Goal: Communication & Community: Answer question/provide support

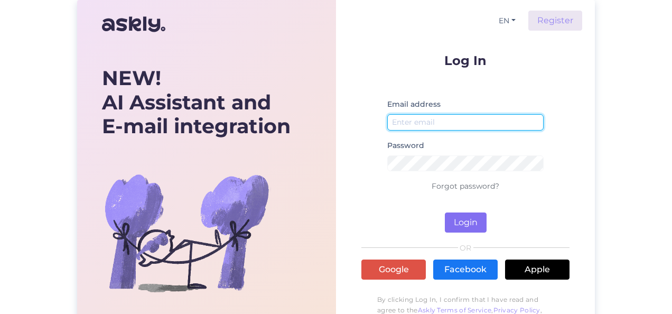
type input "[EMAIL_ADDRESS][PERSON_NAME][DOMAIN_NAME]"
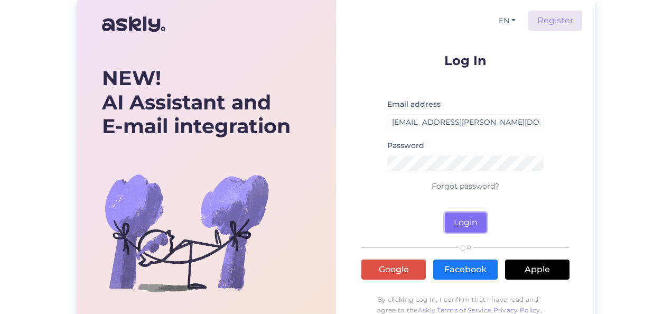
click at [469, 221] on button "Login" at bounding box center [466, 223] width 42 height 20
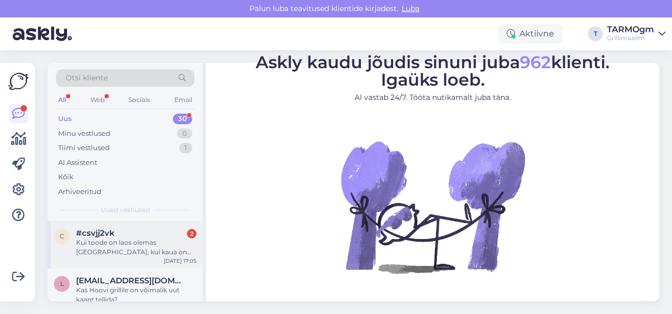
click at [107, 233] on span "#csvjj2vk" at bounding box center [95, 233] width 39 height 10
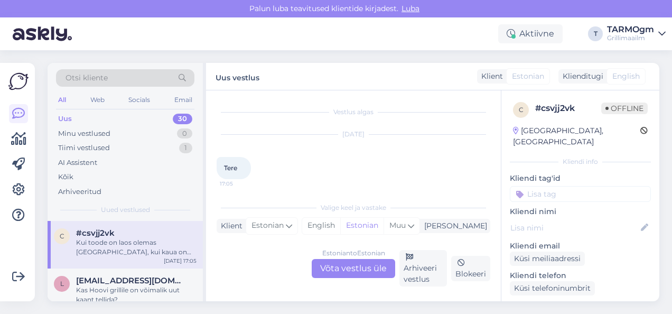
scroll to position [49, 0]
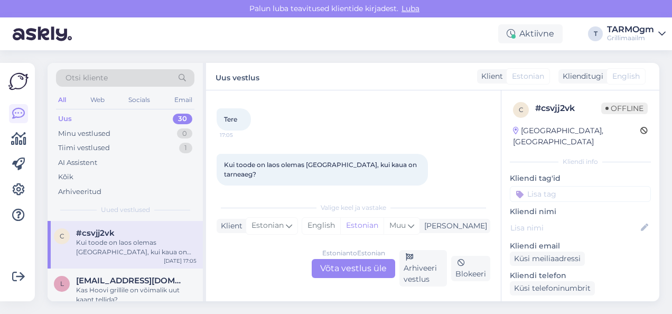
click at [356, 263] on div "Estonian to Estonian Võta vestlus üle" at bounding box center [354, 268] width 84 height 19
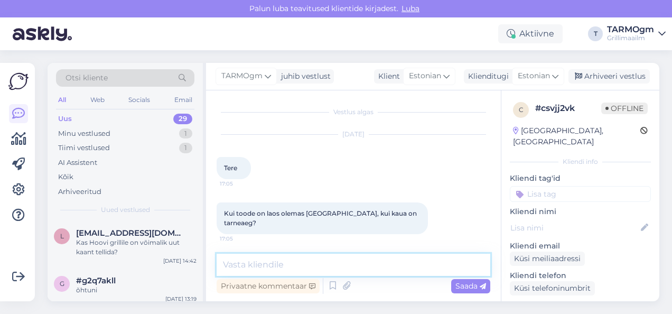
click at [280, 267] on textarea at bounding box center [354, 265] width 274 height 22
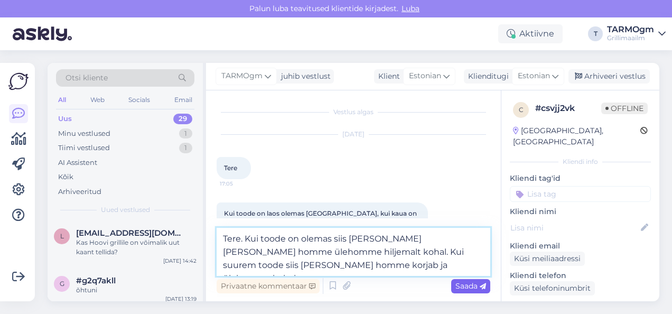
type textarea "Tere. Kui toode on olemas siis [PERSON_NAME] [PERSON_NAME] homme ülehomme hilje…"
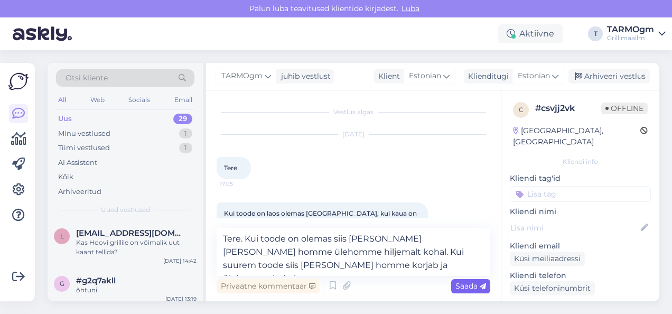
click at [470, 281] on span "Saada" at bounding box center [471, 286] width 31 height 10
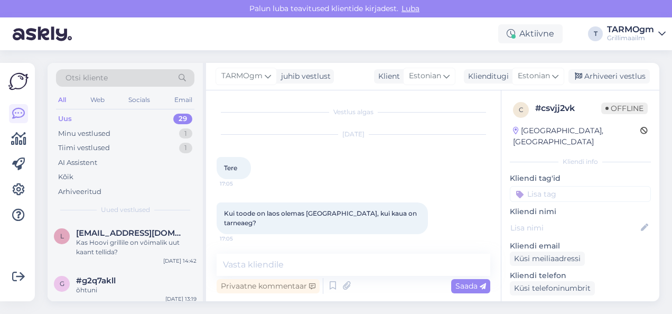
scroll to position [56, 0]
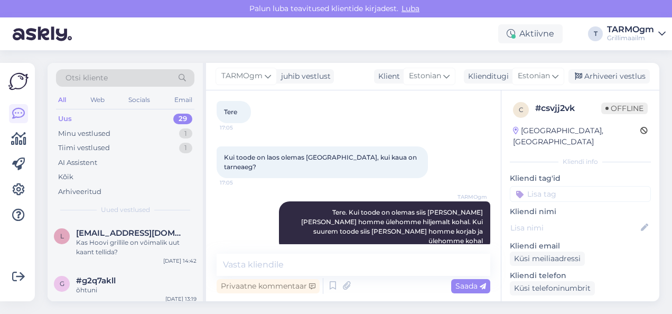
click at [104, 116] on div "Uus 29" at bounding box center [125, 119] width 138 height 15
click at [91, 146] on div "Tiimi vestlused" at bounding box center [84, 148] width 52 height 11
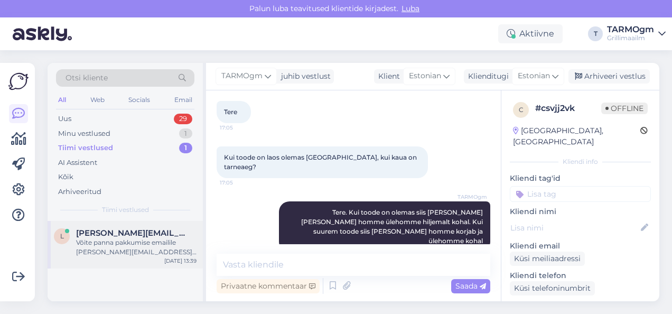
click at [113, 238] on div "Võite panna pakkumise emailile [PERSON_NAME][EMAIL_ADDRESS][DOMAIN_NAME]" at bounding box center [136, 247] width 121 height 19
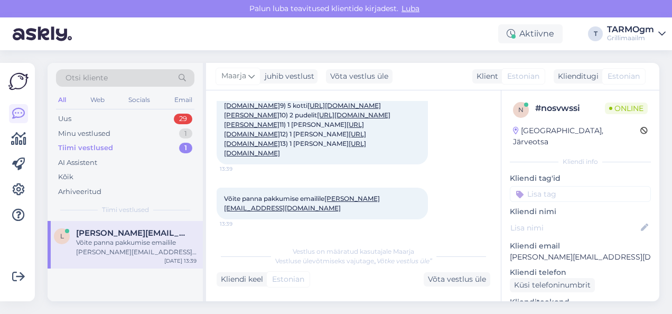
scroll to position [253, 0]
click at [80, 117] on div "Uus 29" at bounding box center [125, 119] width 138 height 15
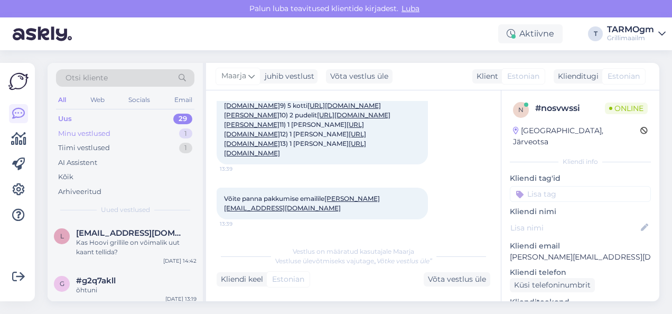
click at [96, 130] on div "Minu vestlused" at bounding box center [84, 133] width 52 height 11
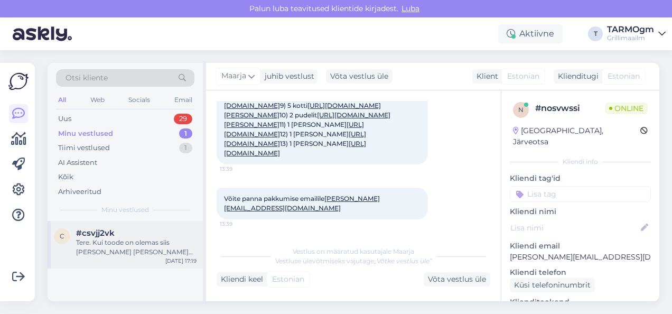
click at [143, 241] on div "Tere. Kui toode on olemas siis [PERSON_NAME] [PERSON_NAME] homme ülehomme hilje…" at bounding box center [136, 247] width 121 height 19
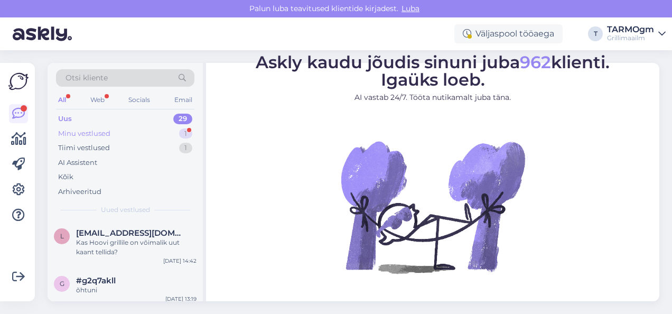
click at [100, 132] on div "Minu vestlused" at bounding box center [84, 133] width 52 height 11
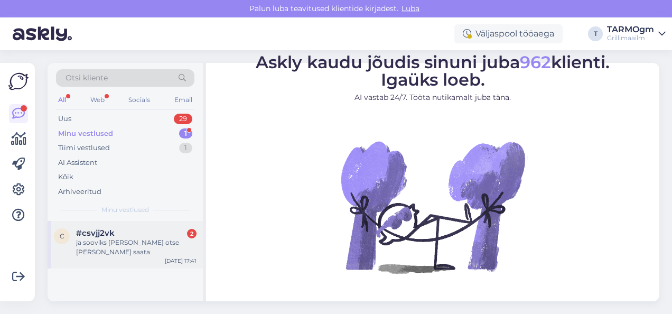
click at [143, 236] on div "#csvjj2vk 2" at bounding box center [136, 233] width 121 height 10
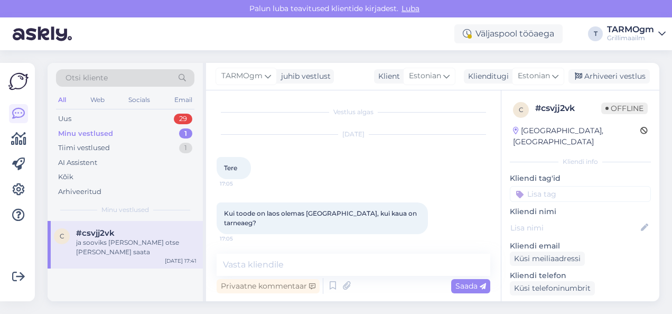
scroll to position [166, 0]
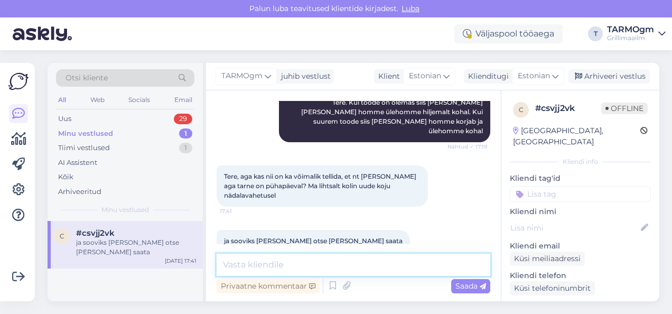
click at [294, 264] on textarea at bounding box center [354, 265] width 274 height 22
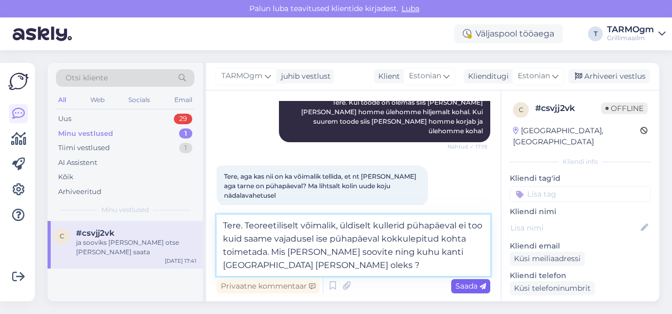
type textarea "Tere. Teoreetiliselt võimalik, üldiselt kullerid pühapäeval ei too kuid saame v…"
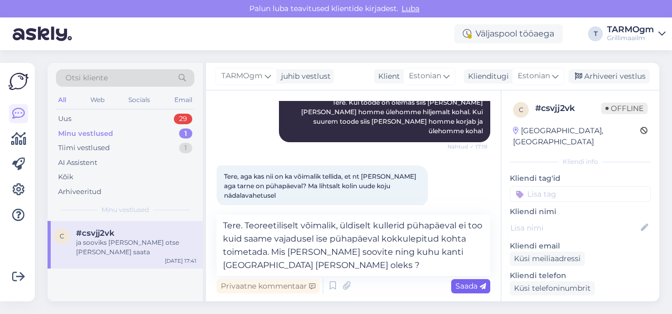
click at [470, 285] on span "Saada" at bounding box center [471, 286] width 31 height 10
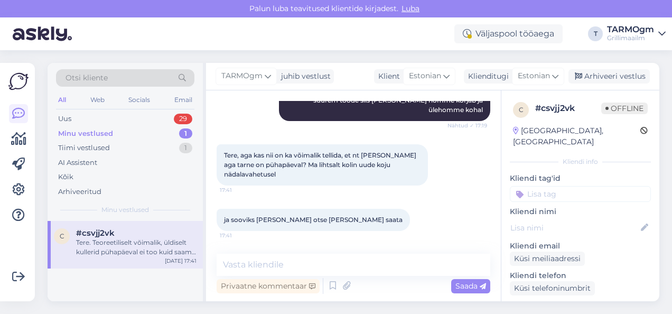
scroll to position [240, 0]
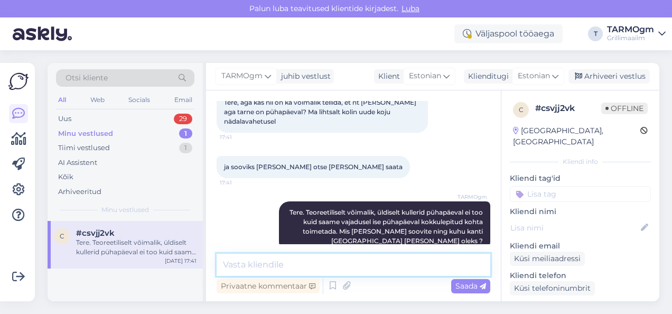
click at [307, 257] on textarea at bounding box center [354, 265] width 274 height 22
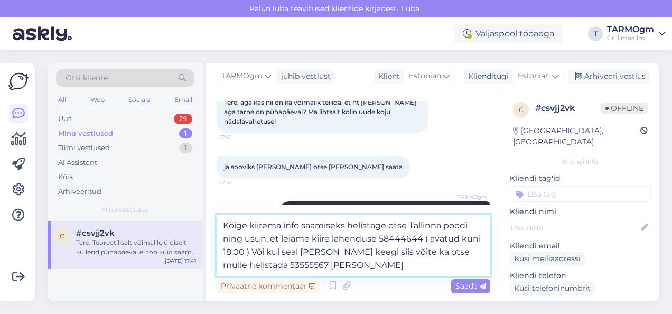
scroll to position [279, 0]
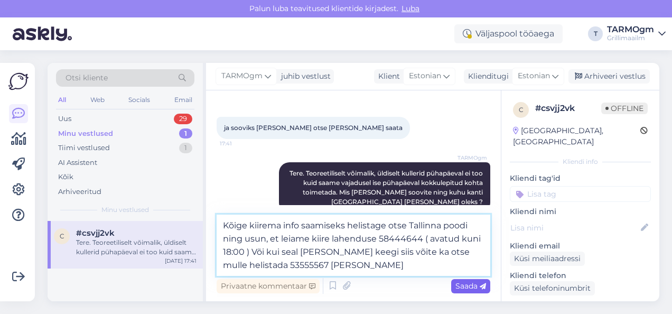
type textarea "Kõige kiirema info saamiseks helistage otse Tallinna poodi ning usun, et leiame…"
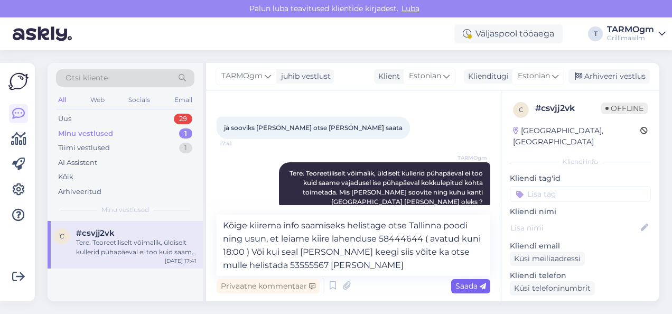
click at [467, 285] on span "Saada" at bounding box center [471, 286] width 31 height 10
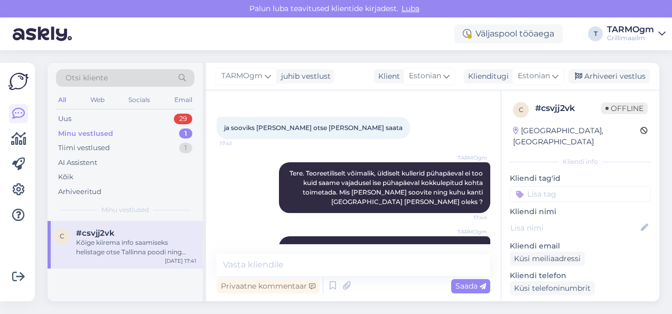
scroll to position [314, 0]
